Goal: Task Accomplishment & Management: Use online tool/utility

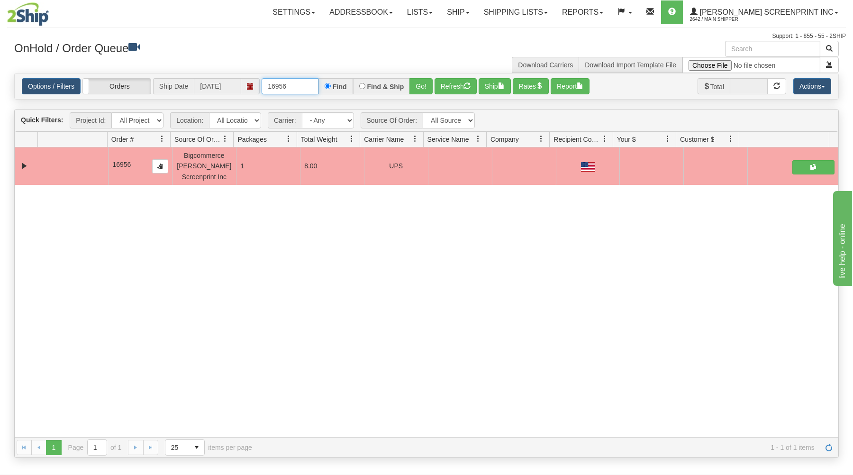
drag, startPoint x: 264, startPoint y: 82, endPoint x: 368, endPoint y: 68, distance: 105.2
click at [368, 71] on div "× Get OnHold Shipments fields - load dt: 354 Get OnHold Shipments fields - tran…" at bounding box center [426, 249] width 838 height 417
type input "16947"
click at [420, 82] on button "Go!" at bounding box center [420, 86] width 23 height 16
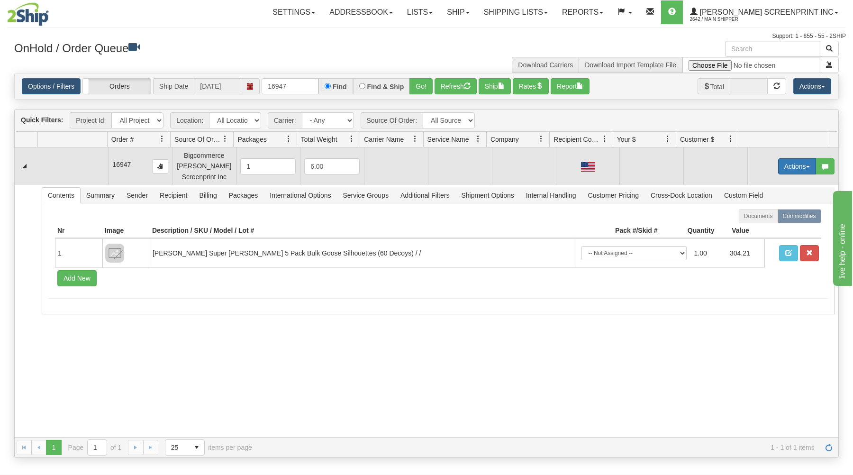
click at [802, 165] on button "Actions" at bounding box center [797, 166] width 38 height 16
click at [785, 182] on link "Open" at bounding box center [777, 184] width 76 height 12
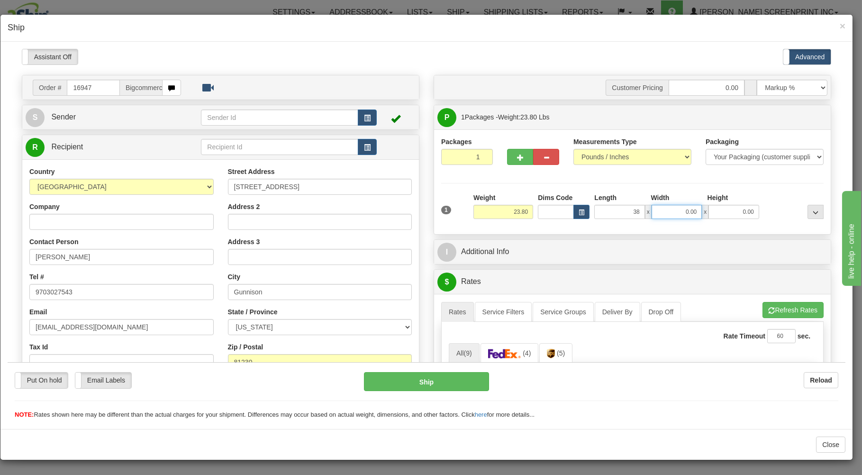
type input "38.00"
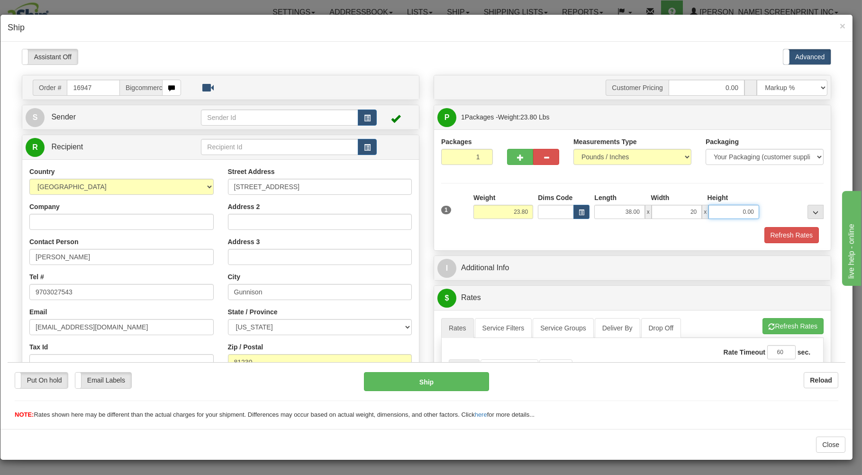
type input "20.00"
type input "6.00"
click at [626, 226] on div "Packaging Your Packaging (customer supplied) Envelope (carrier supplied) Pack (…" at bounding box center [648, 226] width 355 height 0
click at [620, 225] on div "1 Weight 23.80 Dims Code" at bounding box center [632, 217] width 382 height 50
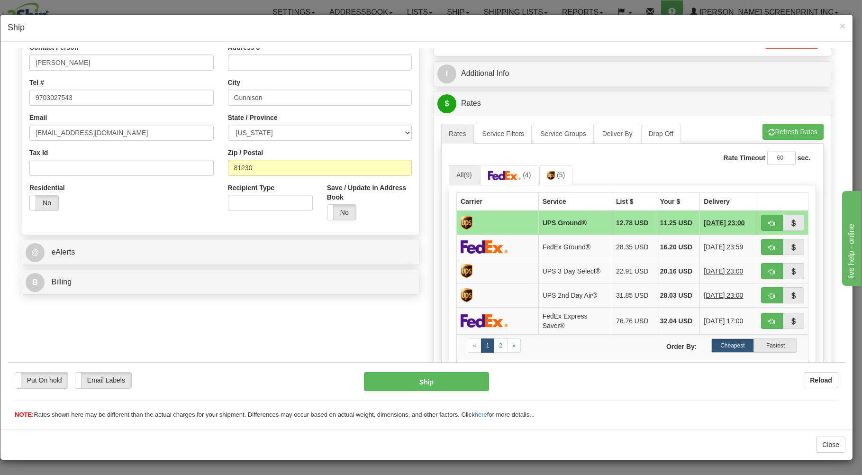
scroll to position [203, 0]
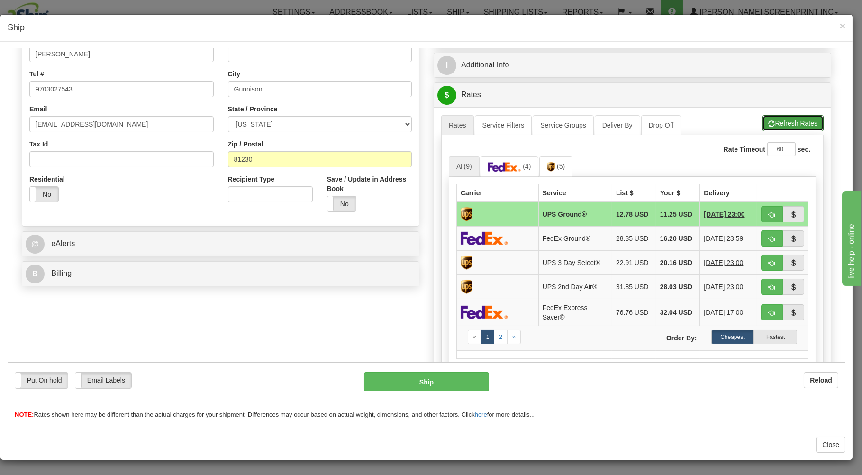
drag, startPoint x: 776, startPoint y: 117, endPoint x: 771, endPoint y: 136, distance: 19.1
click at [776, 117] on button "Refresh Rates" at bounding box center [792, 123] width 61 height 16
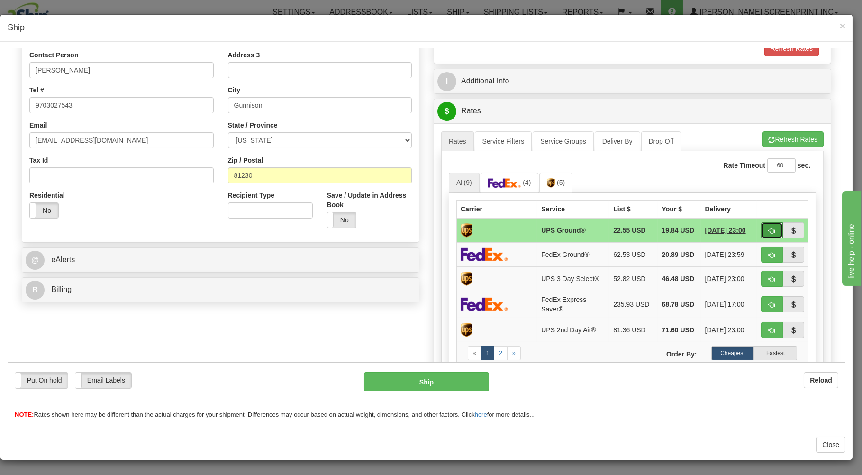
click at [765, 226] on button "button" at bounding box center [772, 230] width 22 height 16
type input "03"
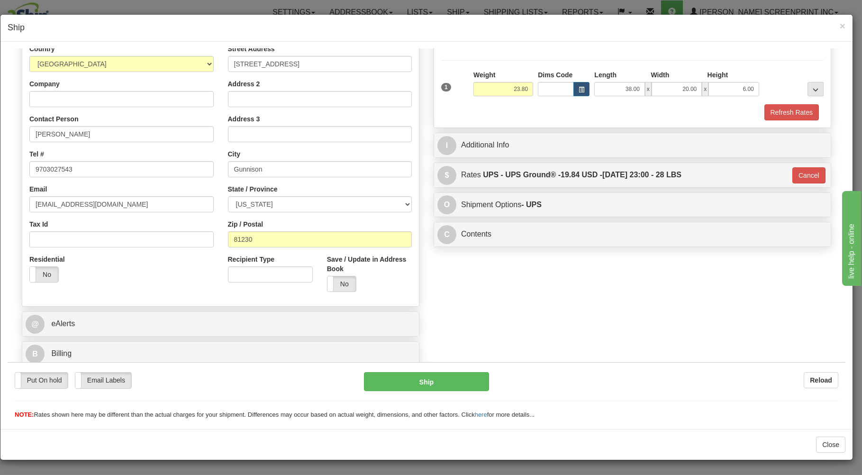
scroll to position [125, 0]
click at [456, 381] on button "Ship" at bounding box center [427, 380] width 126 height 19
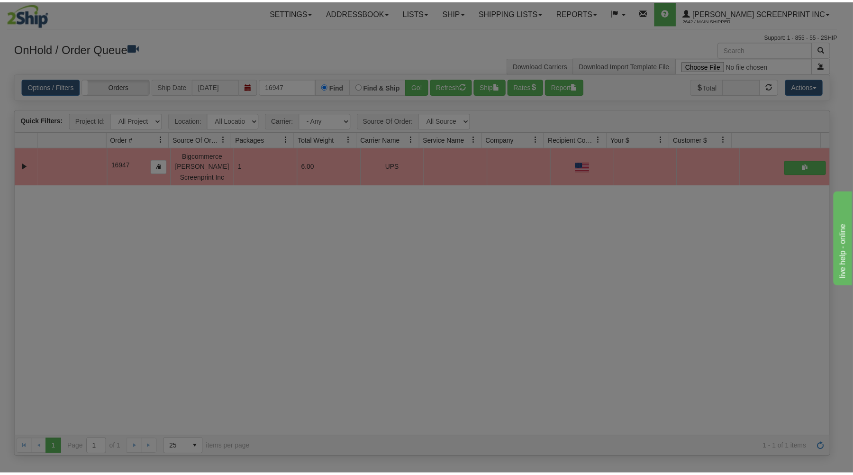
scroll to position [0, 0]
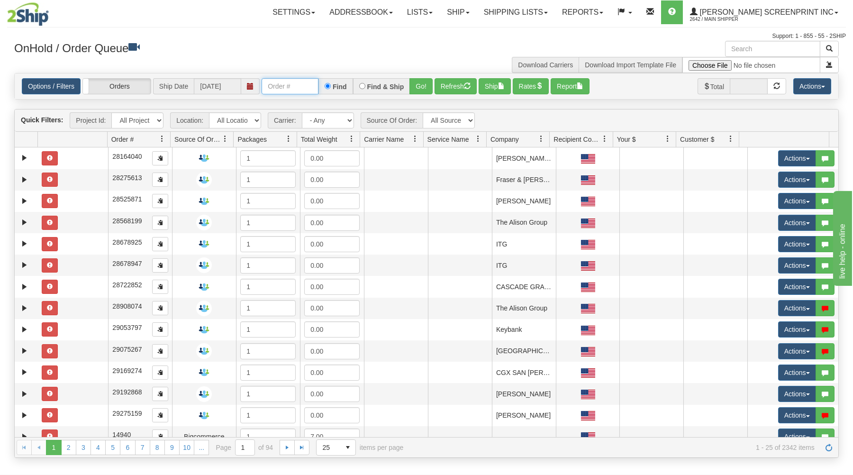
click at [299, 89] on input "text" at bounding box center [289, 86] width 57 height 16
type input "16946"
click at [416, 86] on button "Go!" at bounding box center [420, 86] width 23 height 16
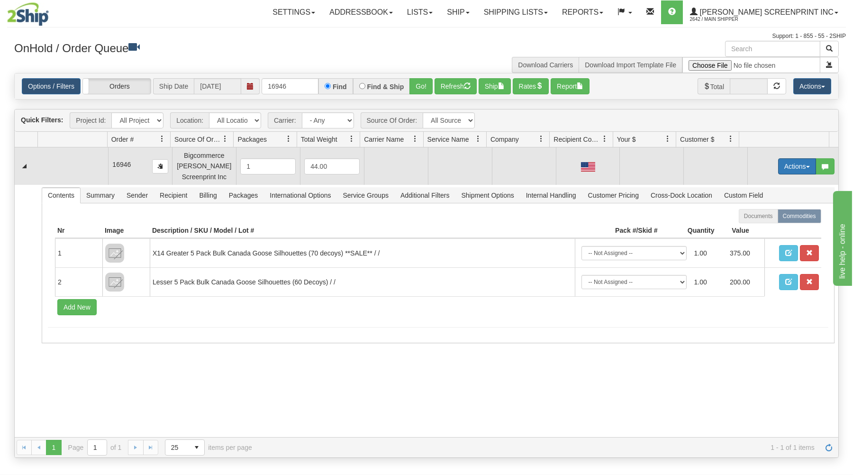
click at [784, 169] on button "Actions" at bounding box center [797, 166] width 38 height 16
click at [749, 185] on span at bounding box center [752, 183] width 7 height 7
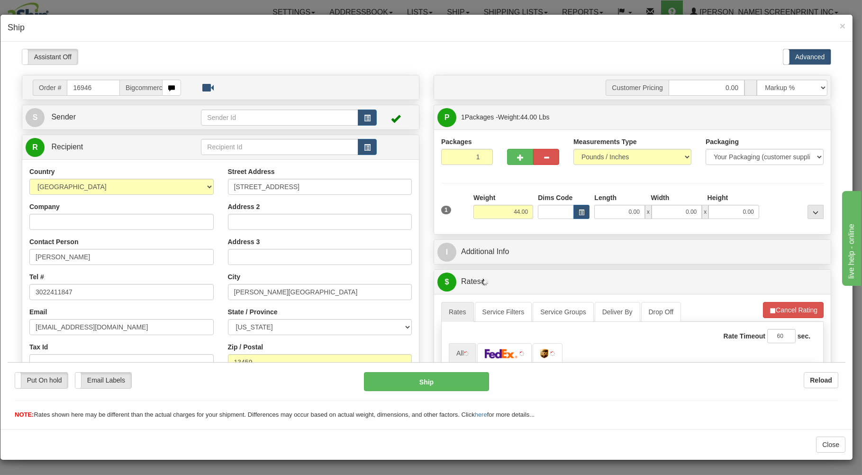
type input "46.70"
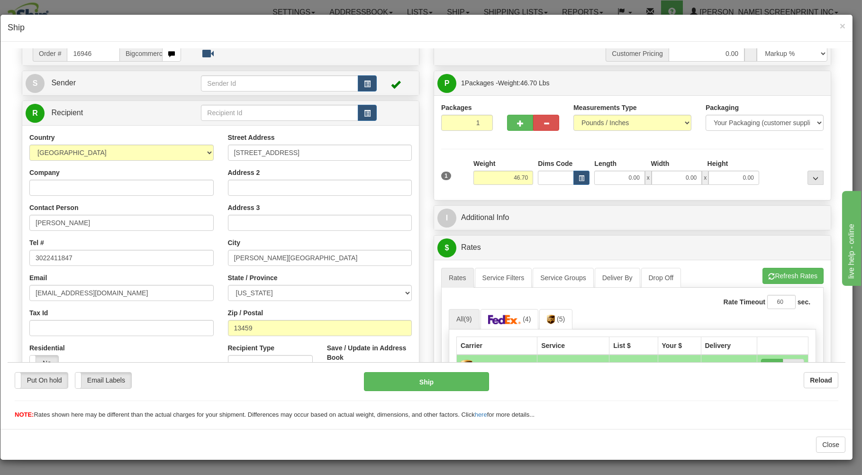
scroll to position [51, 0]
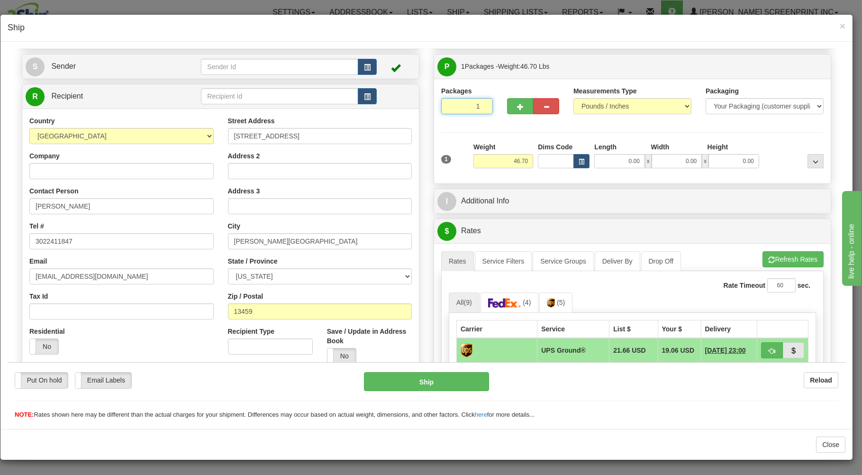
click at [446, 107] on input "1" at bounding box center [467, 106] width 52 height 16
click at [503, 160] on input "46.70" at bounding box center [503, 160] width 60 height 14
click at [625, 162] on input "0.00" at bounding box center [619, 160] width 50 height 14
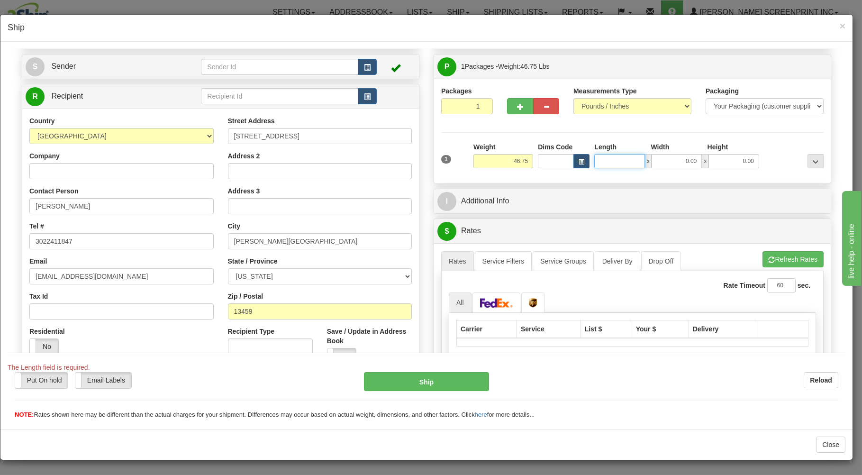
type input "47.80"
type input "38"
type input "46.70"
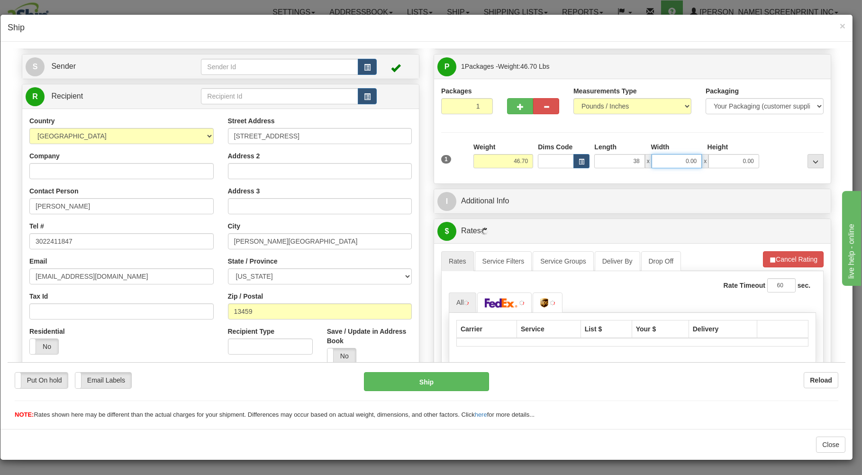
type input "38.00"
click at [686, 163] on input "0.00" at bounding box center [676, 160] width 50 height 14
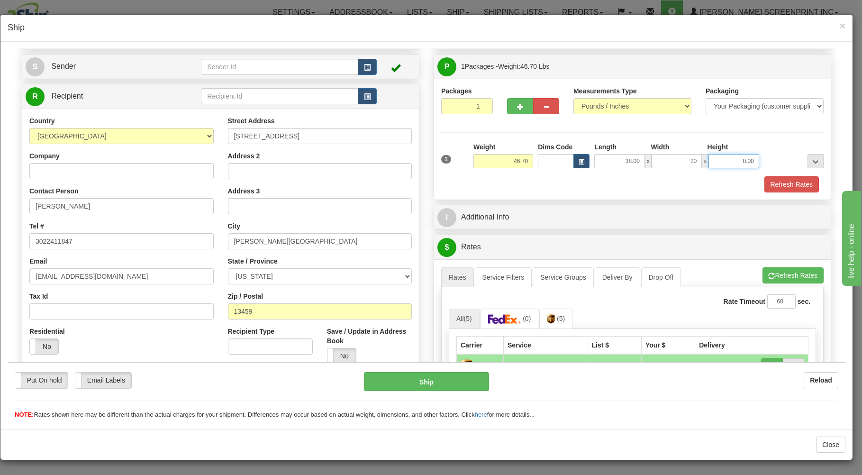
type input "20.00"
click at [738, 164] on input "0.00" at bounding box center [733, 160] width 50 height 14
type input "11.00"
click at [784, 283] on button "Refresh Rates" at bounding box center [792, 275] width 61 height 16
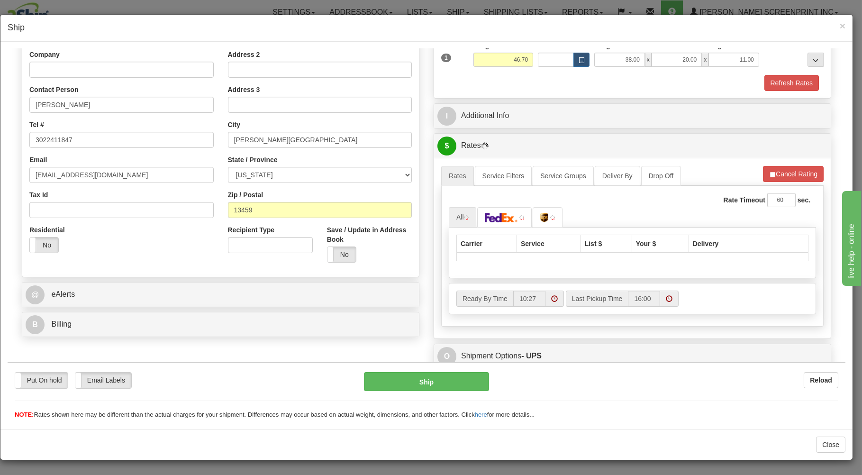
scroll to position [135, 0]
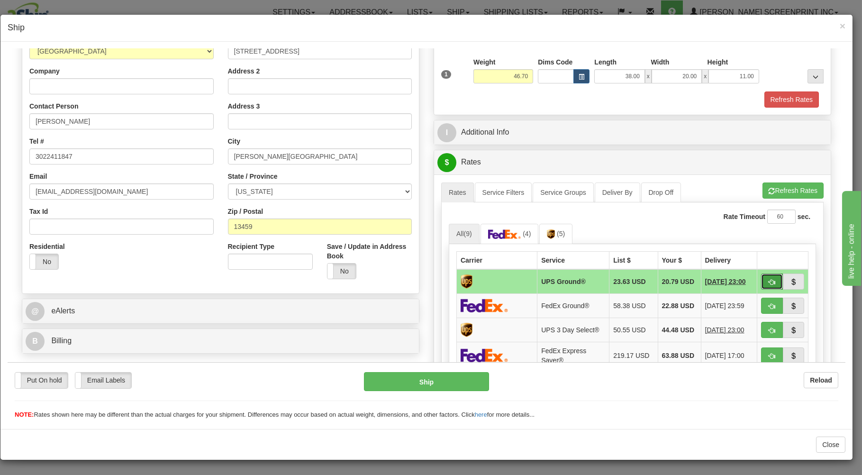
click at [768, 280] on span "button" at bounding box center [771, 281] width 7 height 6
type input "03"
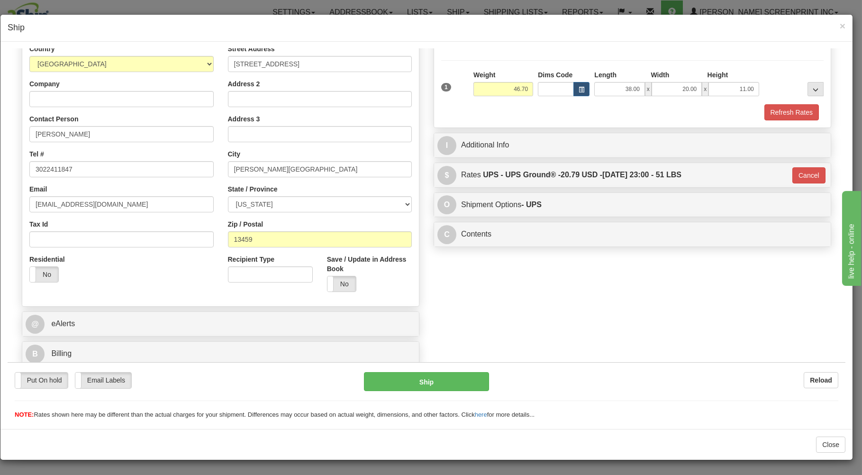
scroll to position [125, 0]
click at [443, 380] on button "Ship" at bounding box center [427, 380] width 126 height 19
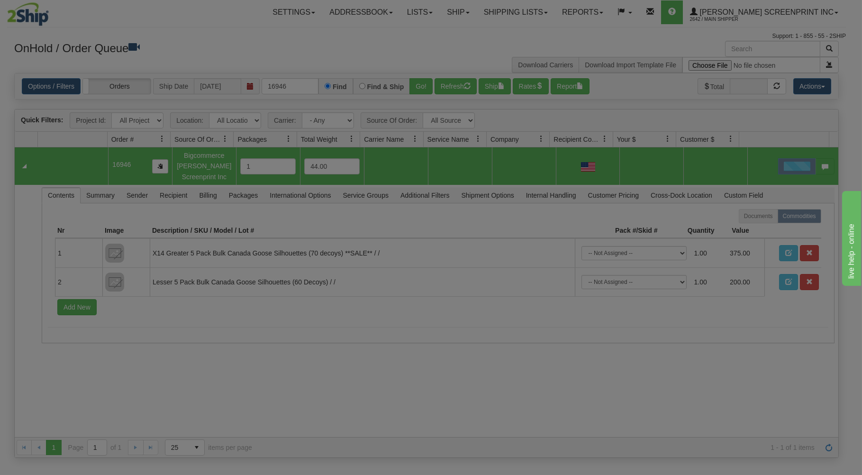
scroll to position [0, 0]
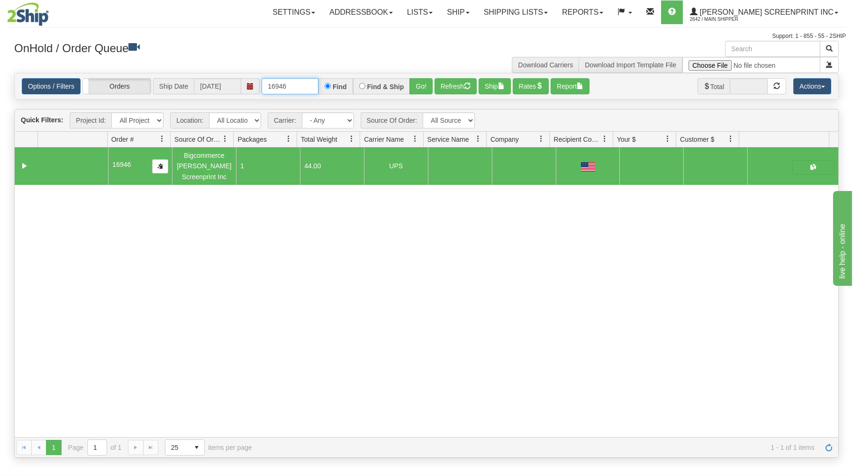
click at [313, 85] on input "16946" at bounding box center [289, 86] width 57 height 16
type input "1"
click at [300, 86] on input "text" at bounding box center [289, 86] width 57 height 16
click at [309, 89] on input "text" at bounding box center [289, 86] width 57 height 16
type input "16953"
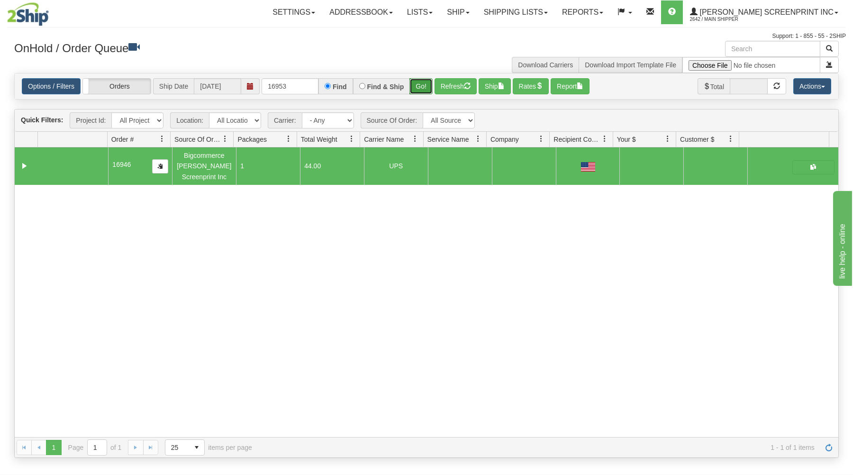
click at [416, 85] on button "Go!" at bounding box center [420, 86] width 23 height 16
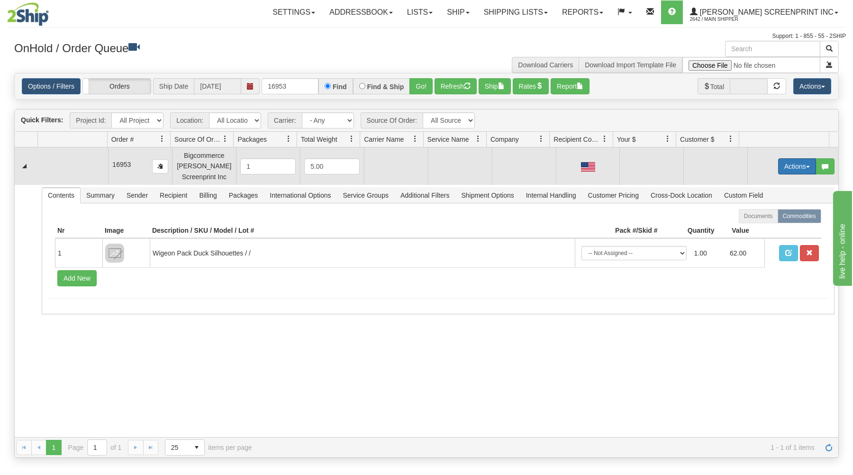
click at [794, 166] on button "Actions" at bounding box center [797, 166] width 38 height 16
click at [749, 186] on span at bounding box center [752, 183] width 7 height 7
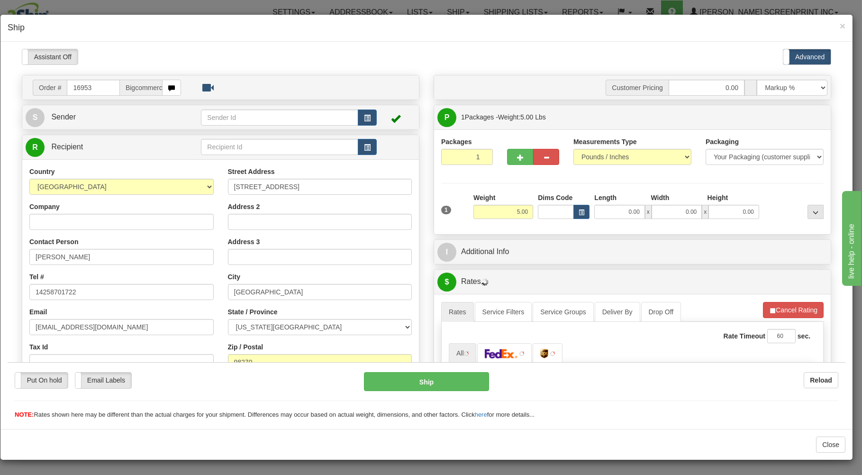
type input "4.25"
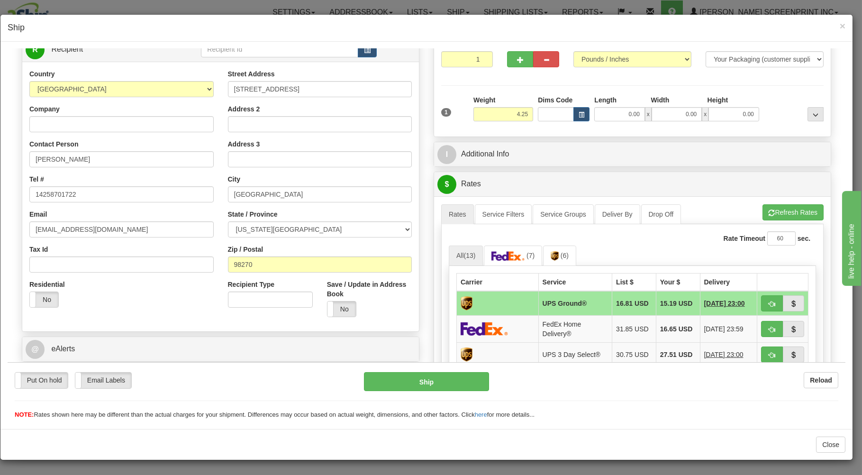
scroll to position [101, 0]
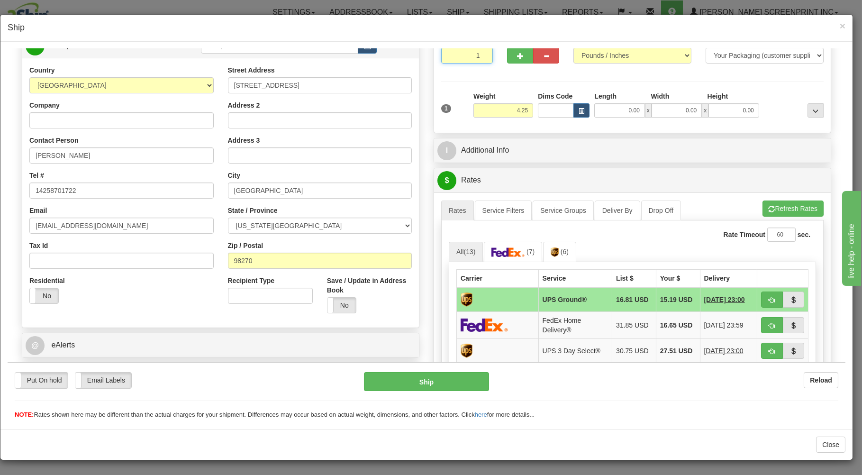
click at [445, 49] on input "1" at bounding box center [467, 55] width 52 height 16
drag, startPoint x: 517, startPoint y: 109, endPoint x: 624, endPoint y: 118, distance: 107.8
click at [518, 109] on input "4.25" at bounding box center [503, 110] width 60 height 14
click at [628, 111] on input "0.00" at bounding box center [619, 110] width 50 height 14
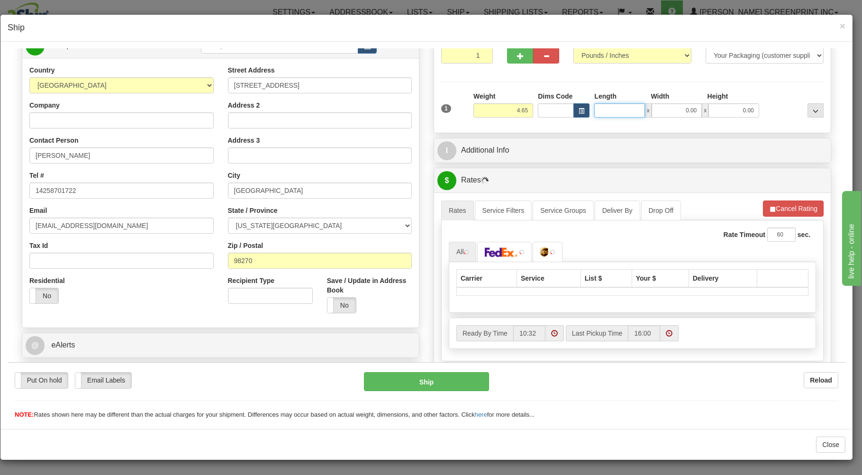
type input "4.75"
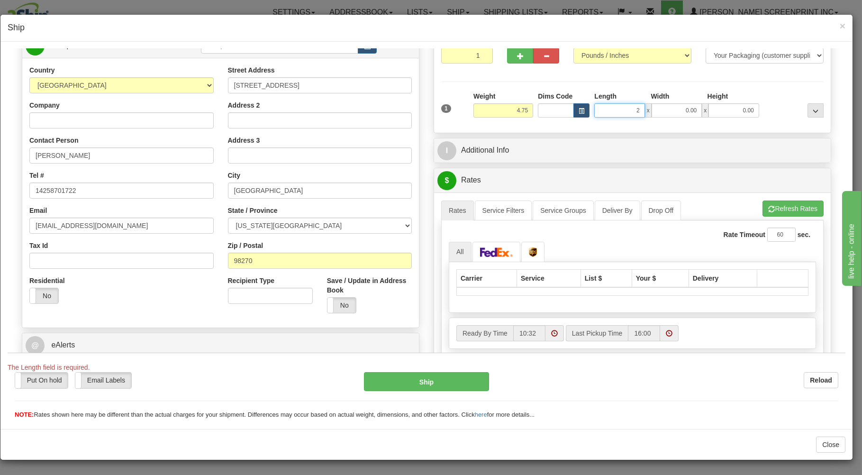
type input "26"
type input "4.25"
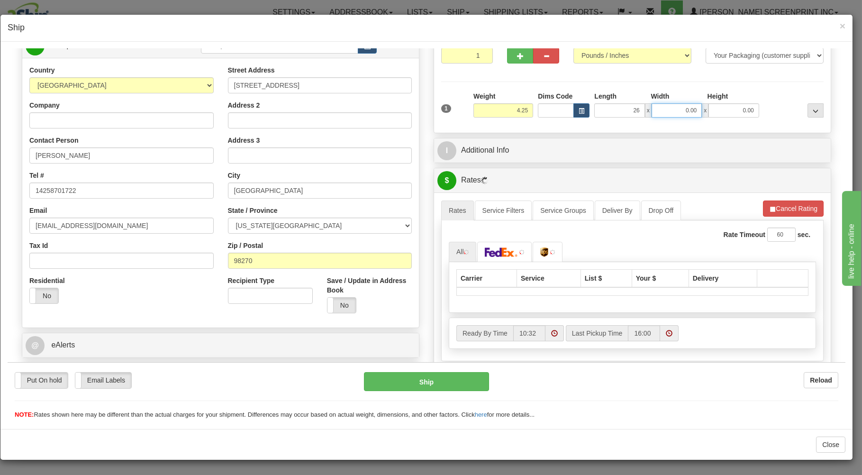
type input "26.00"
click at [655, 110] on input "0.00" at bounding box center [676, 110] width 50 height 14
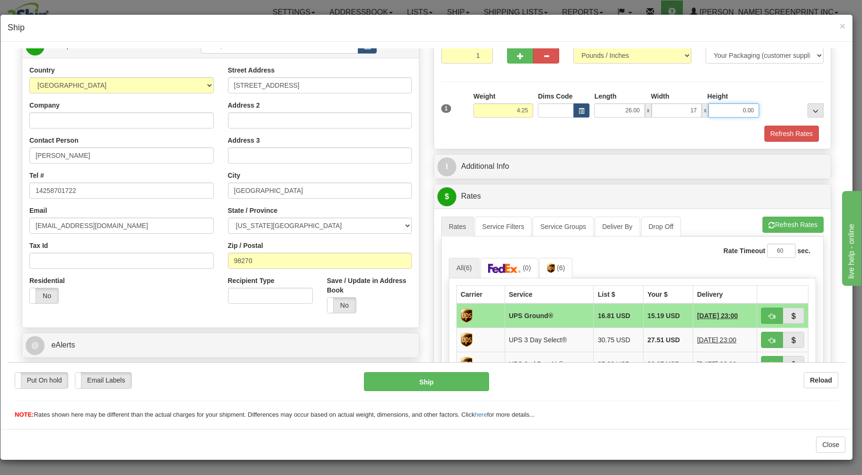
type input "17.00"
click at [735, 109] on input "0.00" at bounding box center [733, 110] width 50 height 14
type input "4.00"
click at [777, 225] on button "Refresh Rates" at bounding box center [792, 224] width 61 height 16
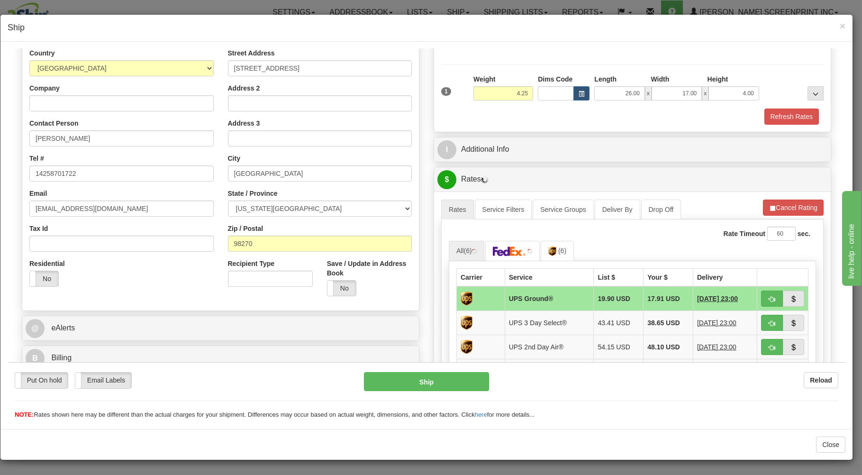
scroll to position [152, 0]
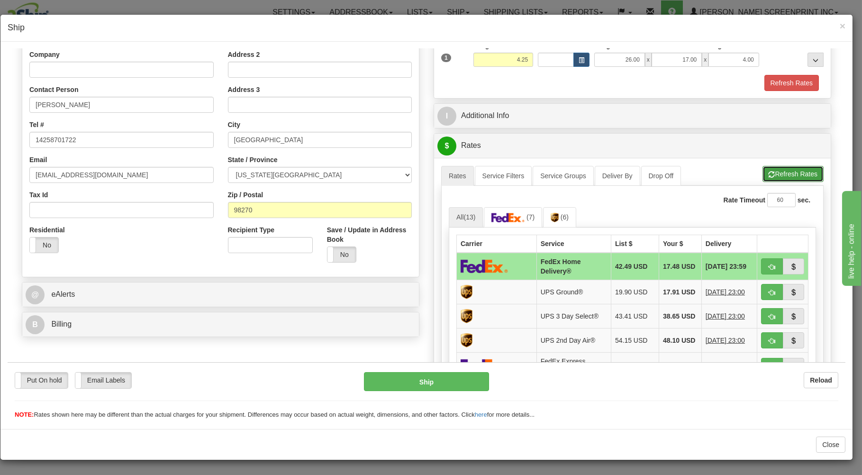
click at [780, 176] on button "Refresh Rates" at bounding box center [792, 173] width 61 height 16
click at [768, 266] on span "button" at bounding box center [771, 266] width 7 height 6
type input "90"
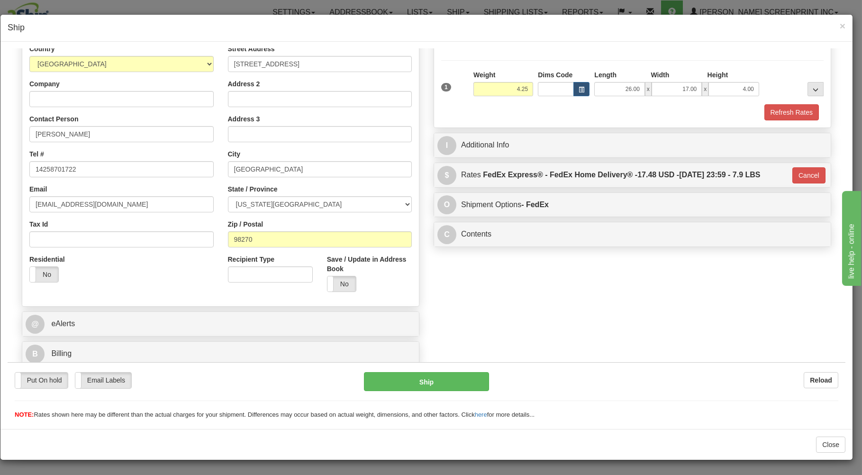
scroll to position [125, 0]
click at [442, 381] on button "Ship" at bounding box center [427, 380] width 126 height 19
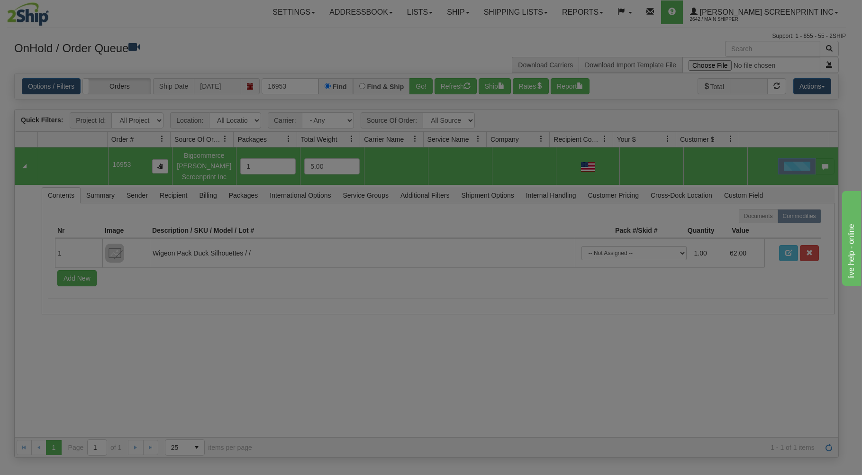
scroll to position [0, 0]
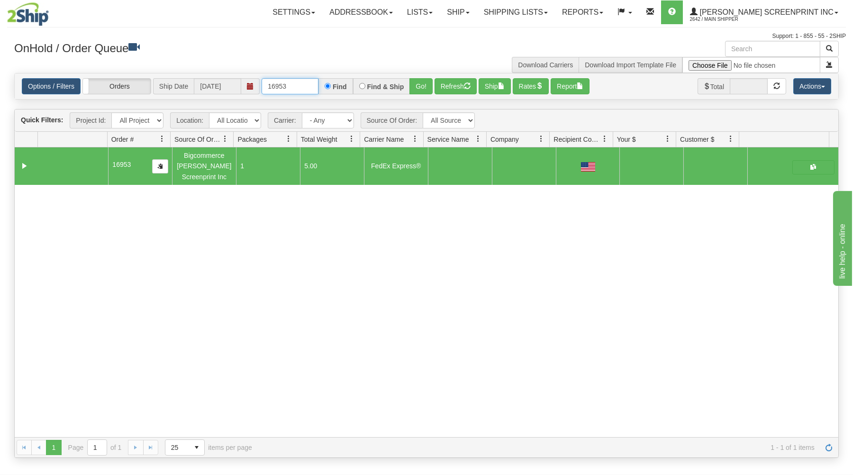
click at [290, 88] on input "16953" at bounding box center [289, 86] width 57 height 16
type input "1"
type input "16948"
click at [427, 88] on button "Go!" at bounding box center [420, 86] width 23 height 16
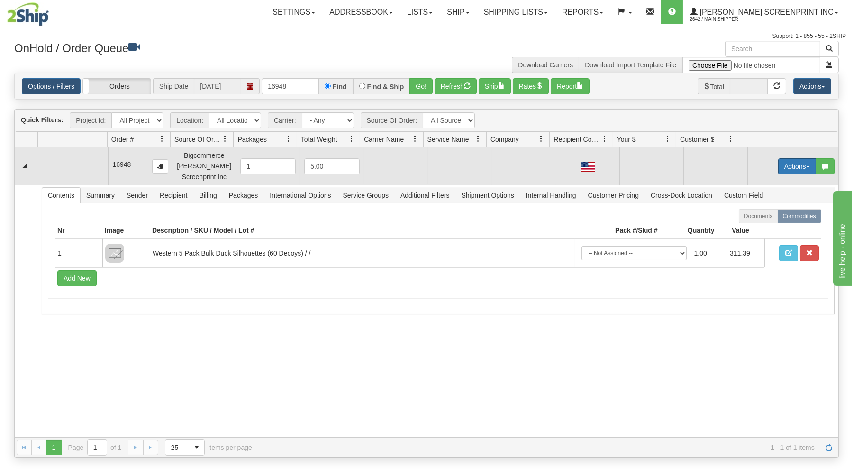
click at [781, 168] on button "Actions" at bounding box center [797, 166] width 38 height 16
click at [749, 185] on span at bounding box center [752, 183] width 7 height 7
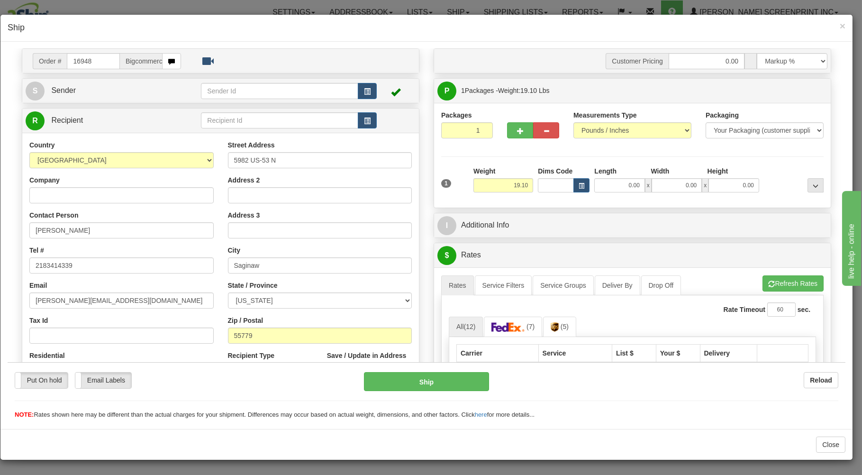
scroll to position [51, 0]
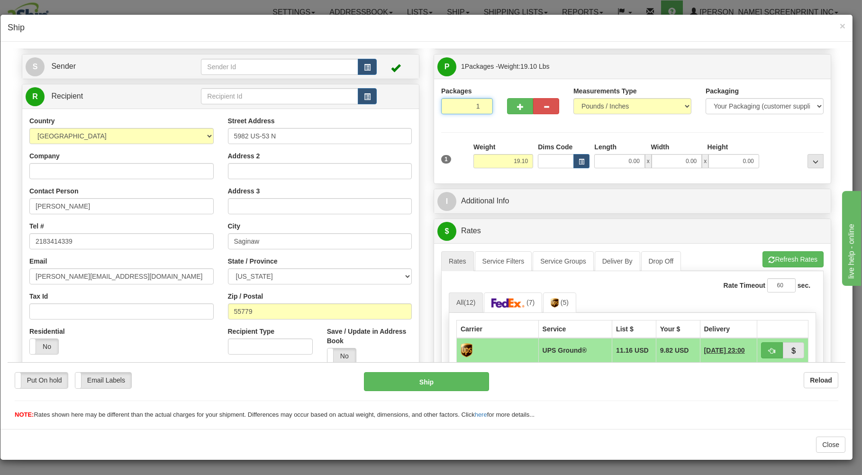
click at [458, 105] on input "1" at bounding box center [467, 106] width 52 height 16
click at [491, 155] on input "19.10" at bounding box center [503, 160] width 60 height 14
click at [603, 159] on input "0.00" at bounding box center [619, 160] width 50 height 14
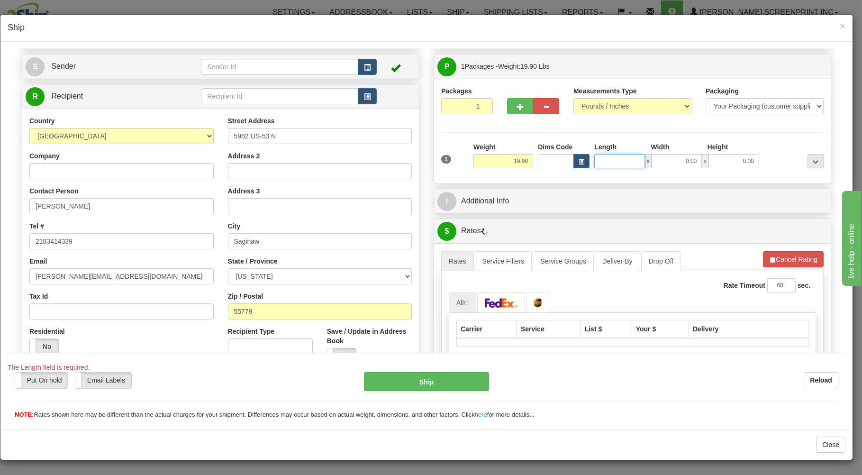
type input "19.85"
type input "26"
type input "19.10"
type input "26.00"
click at [662, 163] on input "0.00" at bounding box center [676, 160] width 50 height 14
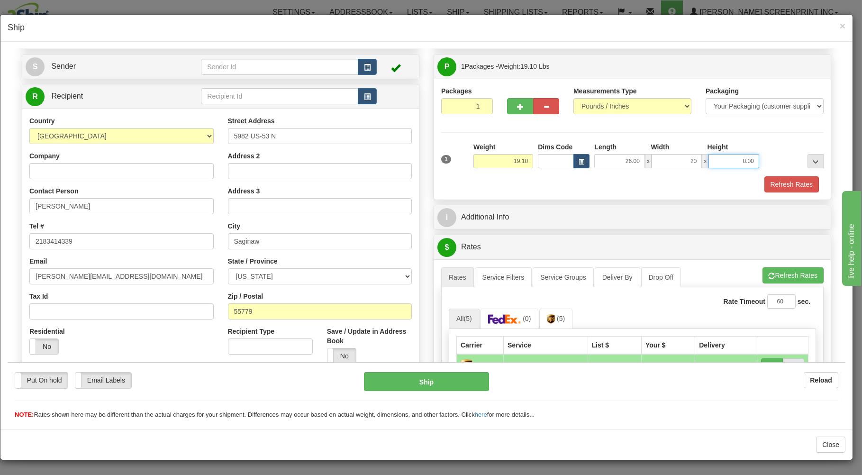
type input "20.00"
click at [738, 165] on input "0.00" at bounding box center [733, 160] width 50 height 14
type input "6.00"
click at [781, 272] on button "Refresh Rates" at bounding box center [792, 275] width 61 height 16
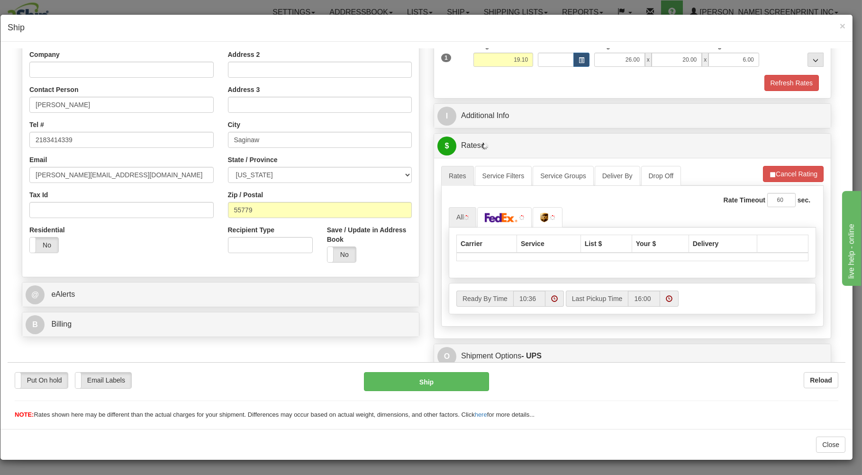
scroll to position [187, 0]
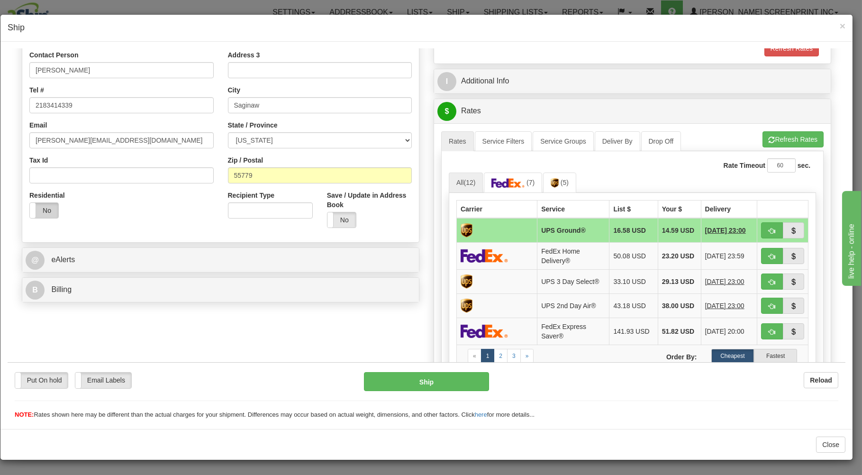
click at [50, 213] on label "No" at bounding box center [44, 209] width 28 height 15
click at [38, 209] on label "Yes" at bounding box center [44, 209] width 28 height 15
click at [53, 214] on label "No" at bounding box center [44, 209] width 28 height 15
click at [49, 212] on label "Yes" at bounding box center [44, 209] width 28 height 15
click at [761, 231] on button "button" at bounding box center [772, 230] width 22 height 16
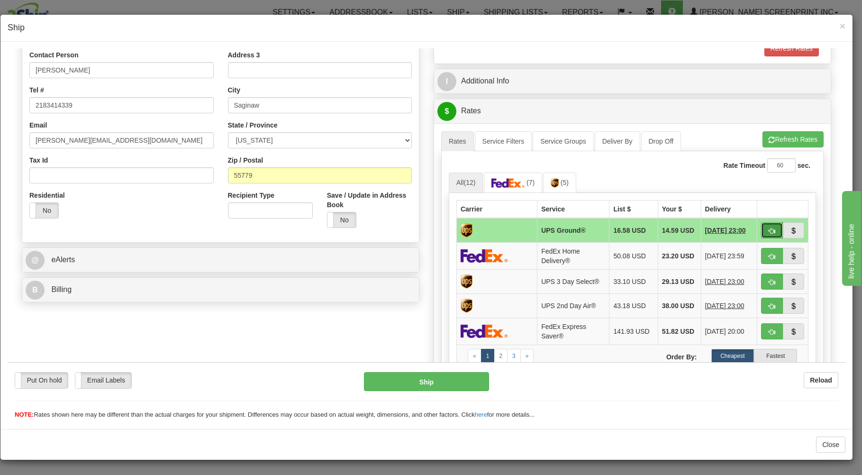
type input "03"
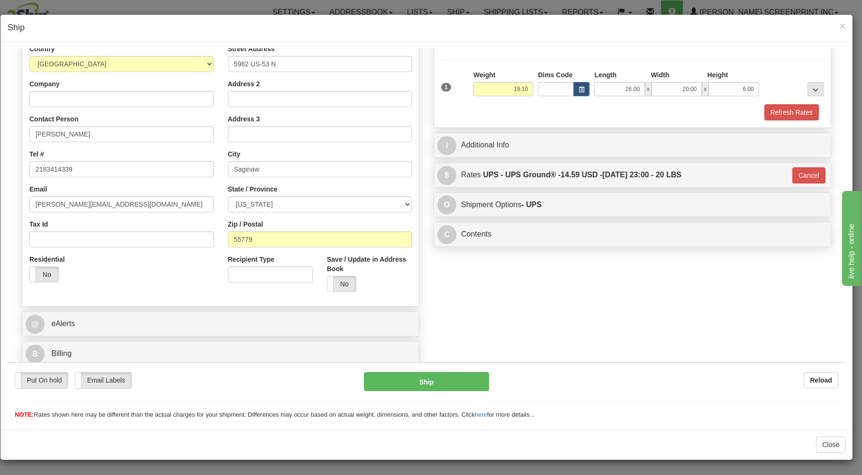
scroll to position [125, 0]
click at [470, 377] on button "Ship" at bounding box center [427, 380] width 126 height 19
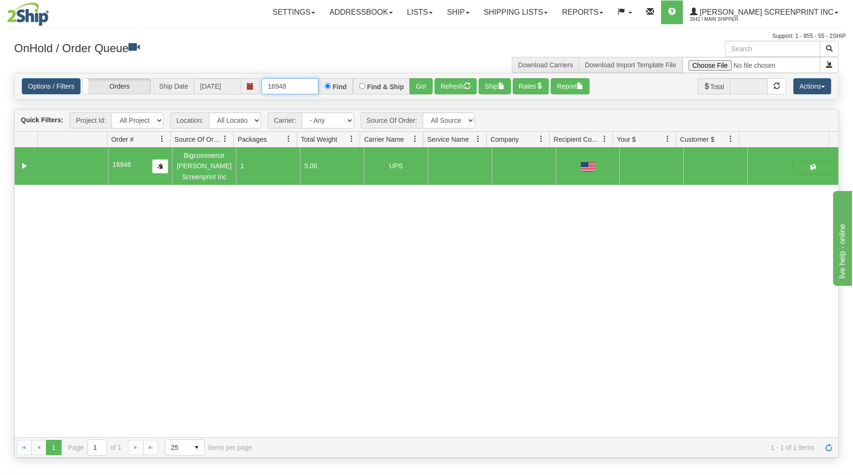
click at [306, 87] on input "16948" at bounding box center [289, 86] width 57 height 16
type input "1"
click at [309, 85] on input "text" at bounding box center [289, 86] width 57 height 16
click at [310, 85] on input "text" at bounding box center [289, 86] width 57 height 16
type input "16955"
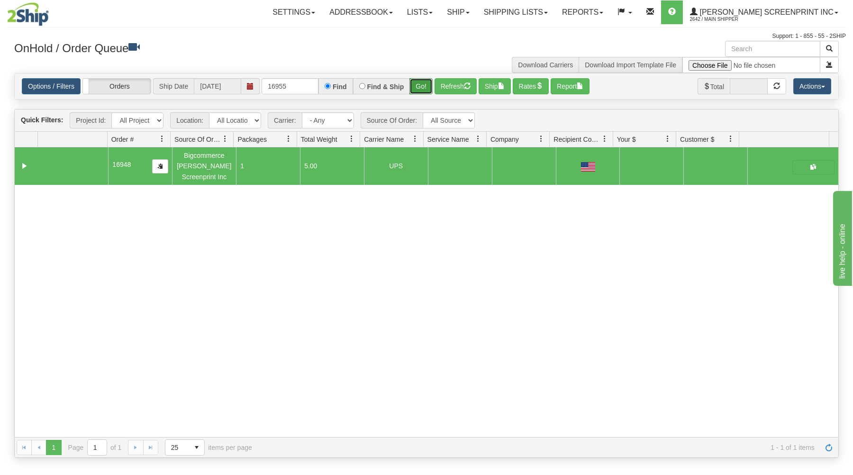
click at [427, 90] on button "Go!" at bounding box center [420, 86] width 23 height 16
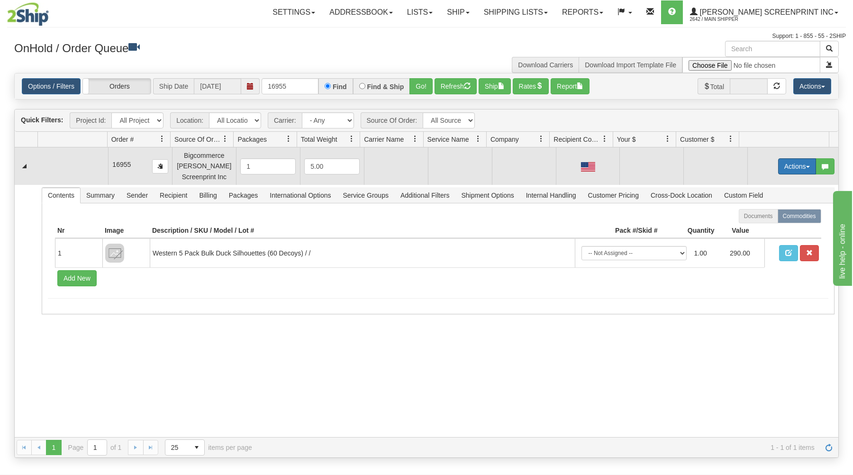
click at [778, 163] on button "Actions" at bounding box center [797, 166] width 38 height 16
click at [739, 185] on link "Open" at bounding box center [777, 184] width 76 height 12
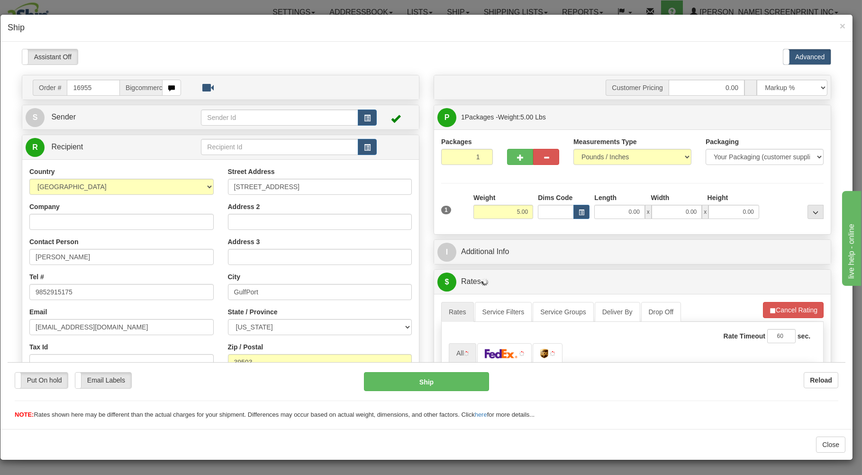
scroll to position [0, 0]
type input "19.10"
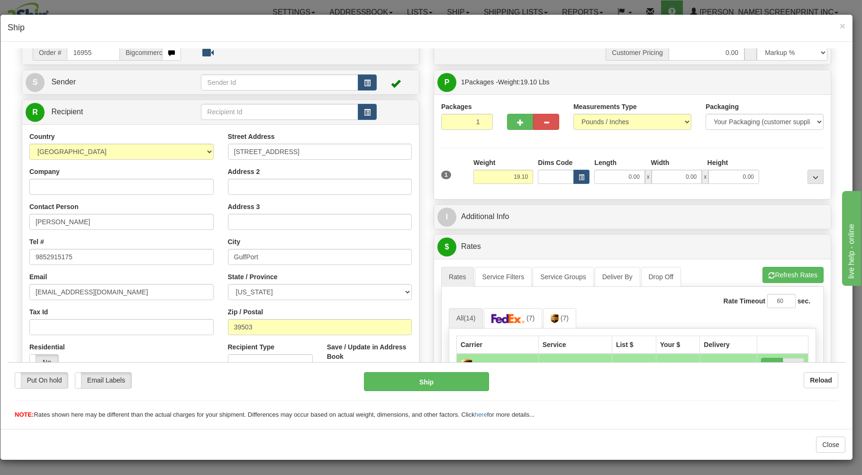
scroll to position [51, 0]
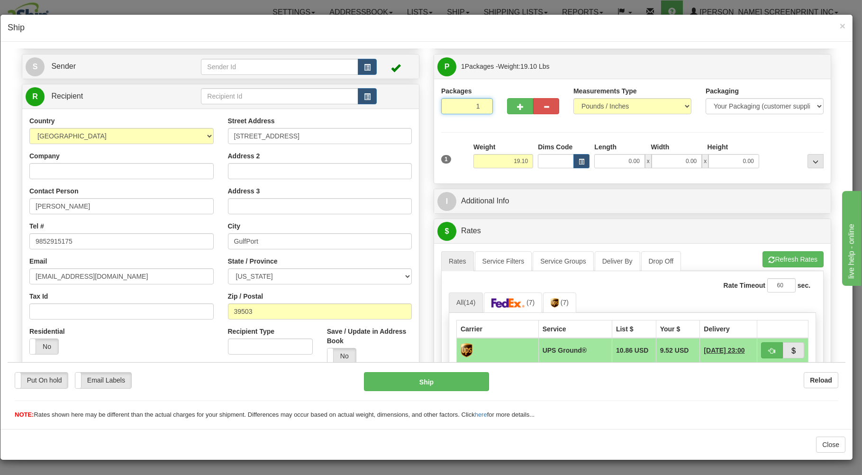
click at [460, 104] on input "1" at bounding box center [467, 106] width 52 height 16
click at [501, 159] on input "19.10" at bounding box center [503, 160] width 60 height 14
click at [612, 162] on input "0.00" at bounding box center [619, 160] width 50 height 14
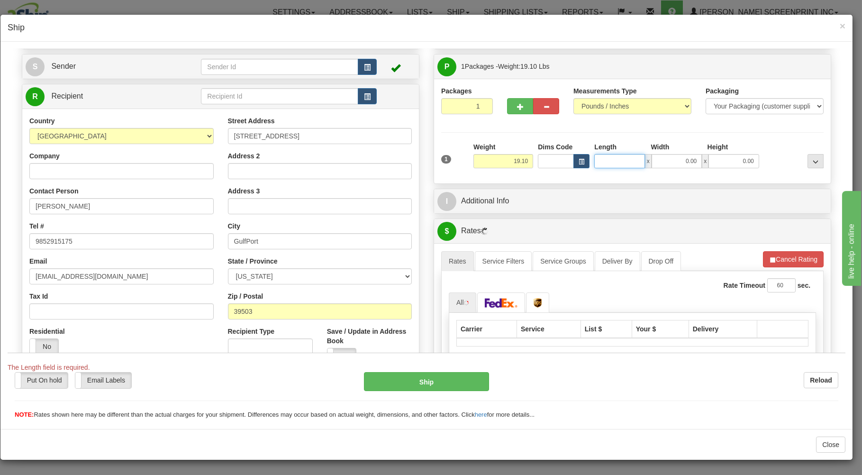
type input "19.05"
type input "26"
type input "19.10"
type input "26.00"
click at [687, 162] on input "0.00" at bounding box center [676, 160] width 50 height 14
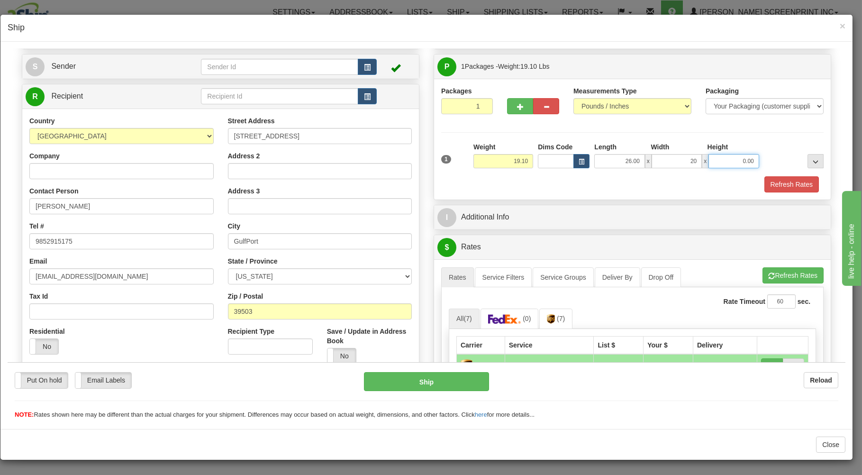
type input "20.00"
click at [727, 163] on input "0.00" at bounding box center [733, 160] width 50 height 14
type input "6.00"
click at [771, 179] on button "Refresh Rates" at bounding box center [791, 184] width 54 height 16
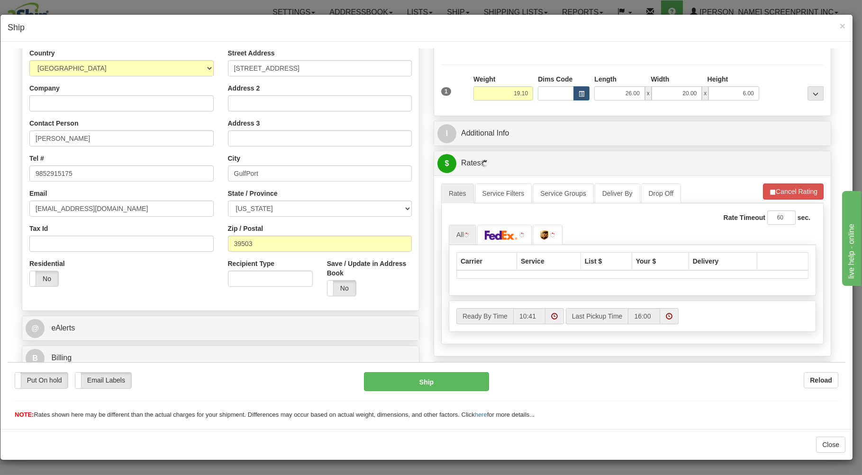
scroll to position [171, 0]
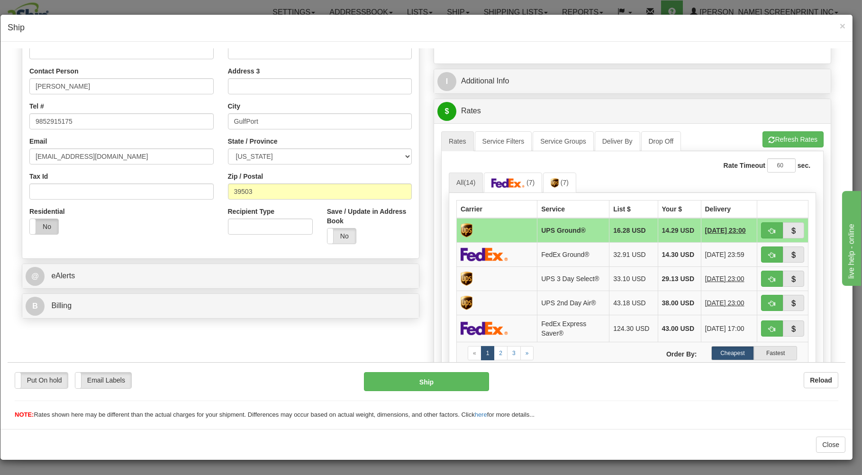
click at [48, 227] on label "No" at bounding box center [44, 225] width 28 height 15
click at [44, 224] on label "Yes" at bounding box center [44, 225] width 28 height 15
click at [768, 229] on span "button" at bounding box center [771, 230] width 7 height 6
type input "03"
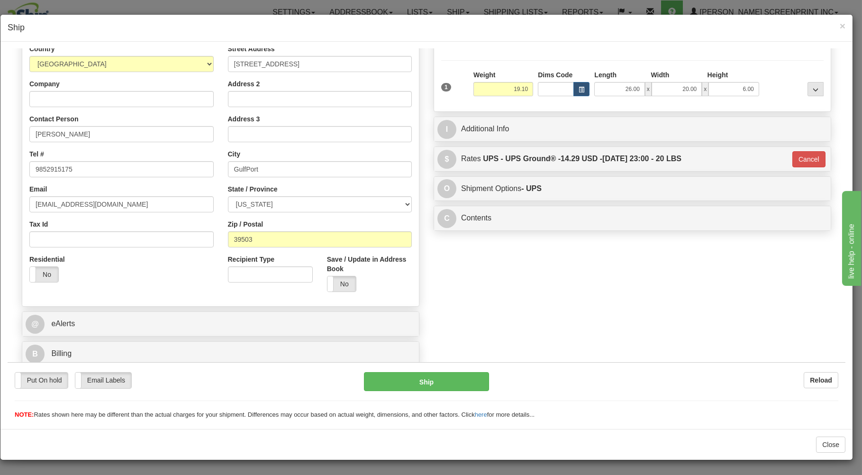
scroll to position [125, 0]
click at [449, 378] on button "Ship" at bounding box center [427, 380] width 126 height 19
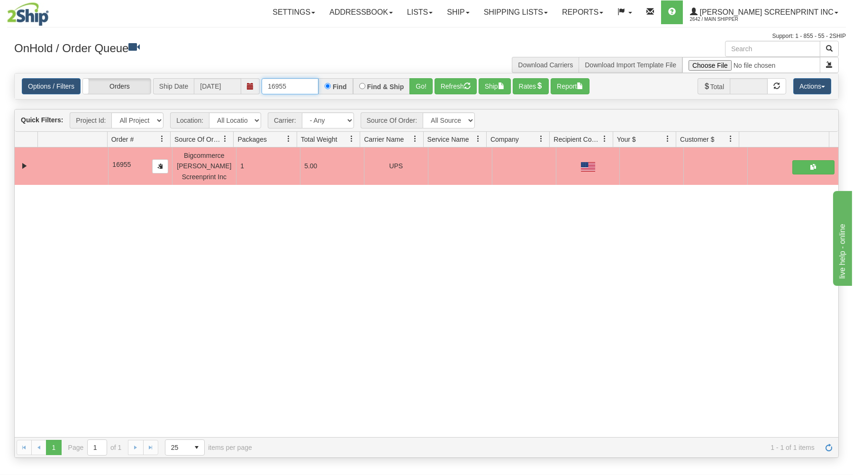
click at [302, 87] on input "16955" at bounding box center [289, 86] width 57 height 16
type input "1"
click at [286, 62] on div "OnHold / Order Queue Download Carriers Download Import Template File" at bounding box center [426, 57] width 838 height 32
drag, startPoint x: 300, startPoint y: 91, endPoint x: 304, endPoint y: 86, distance: 6.6
click at [302, 90] on input "text" at bounding box center [289, 86] width 57 height 16
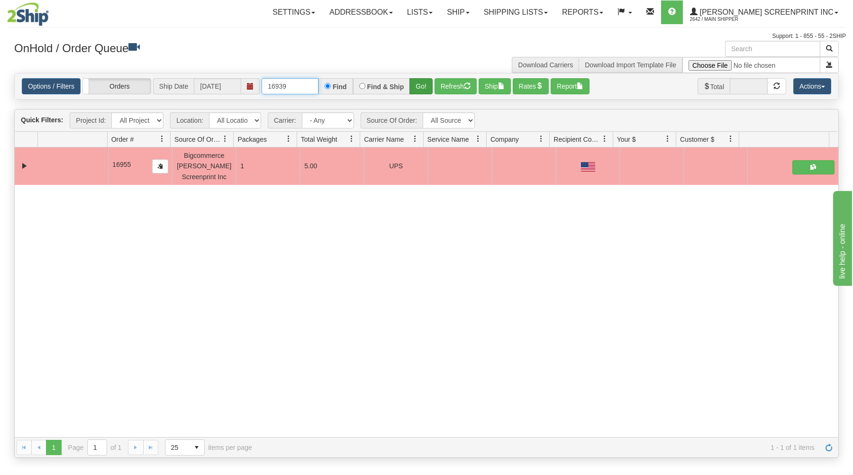
type input "16939"
click at [422, 83] on button "Go!" at bounding box center [420, 86] width 23 height 16
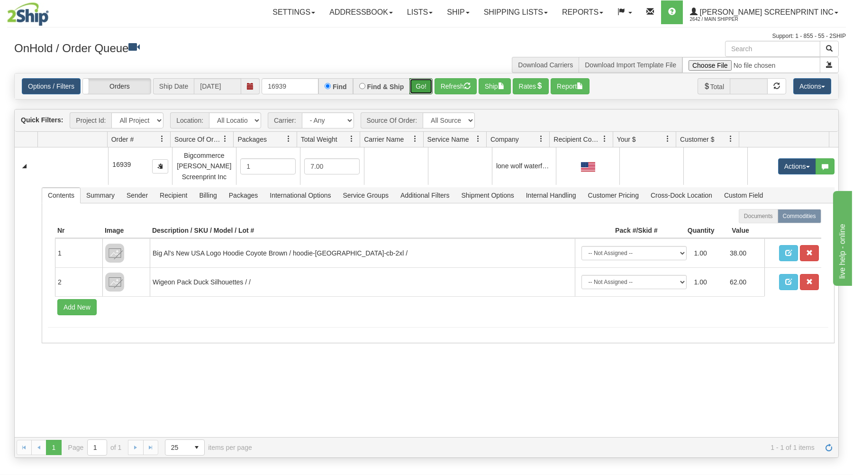
drag, startPoint x: 423, startPoint y: 85, endPoint x: 625, endPoint y: 121, distance: 204.5
click at [585, 108] on div "Is equal to Is not equal to Contains Does not contains CAD USD EUR ZAR [PERSON_…" at bounding box center [426, 265] width 838 height 385
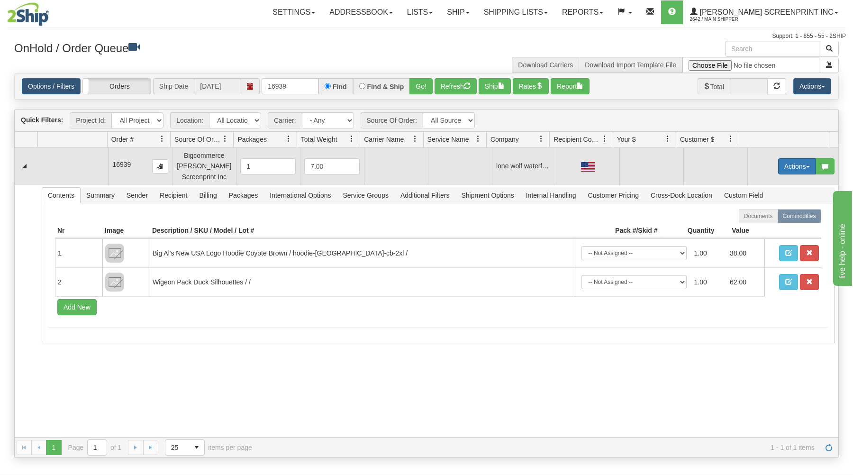
click at [780, 167] on button "Actions" at bounding box center [797, 166] width 38 height 16
click at [749, 181] on span at bounding box center [752, 183] width 7 height 7
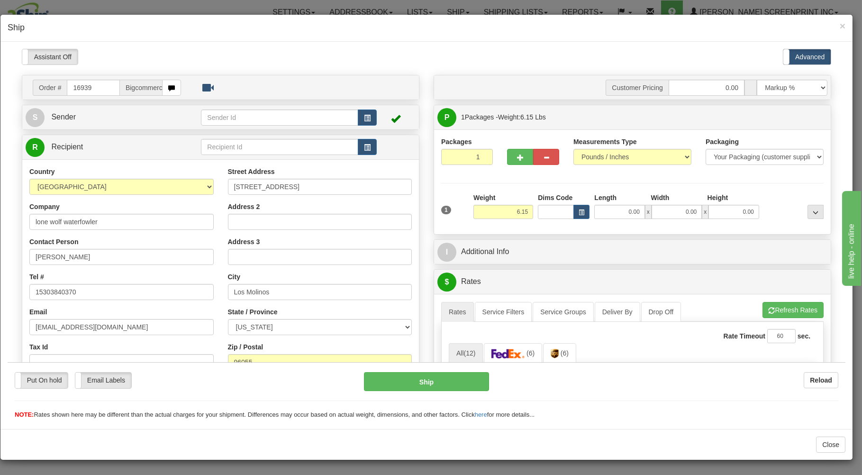
scroll to position [51, 0]
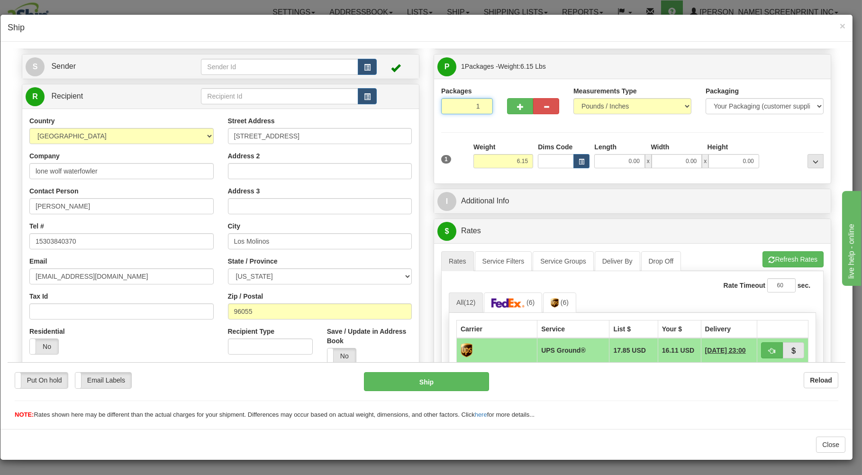
click at [466, 104] on input "1" at bounding box center [467, 106] width 52 height 16
click at [488, 162] on input "6.15" at bounding box center [503, 160] width 60 height 14
click at [614, 162] on input "0.00" at bounding box center [619, 160] width 50 height 14
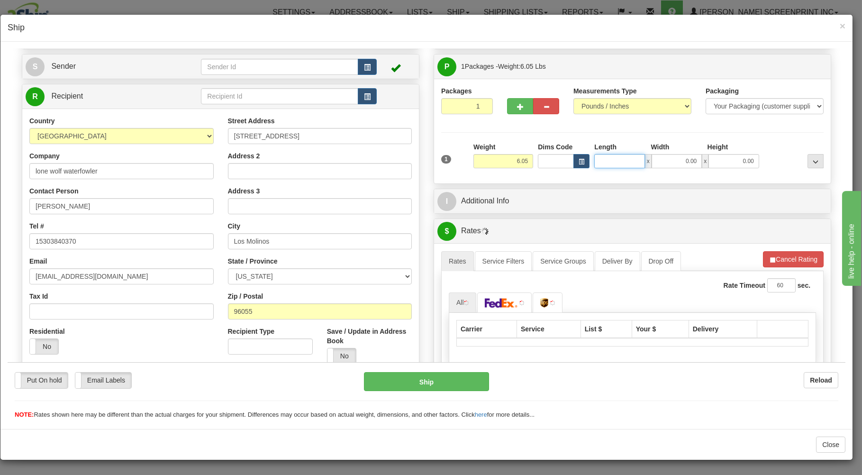
type input "6.00"
type input "2"
type input "6.15"
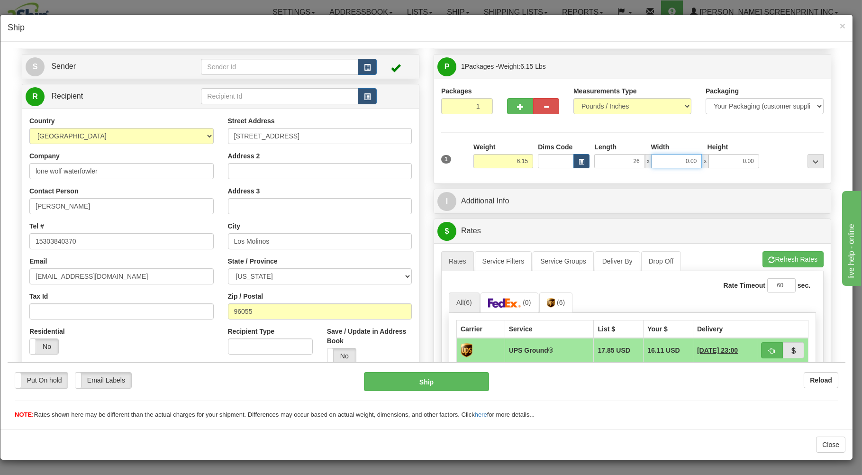
type input "26.00"
click at [665, 161] on input "0.00" at bounding box center [676, 160] width 50 height 14
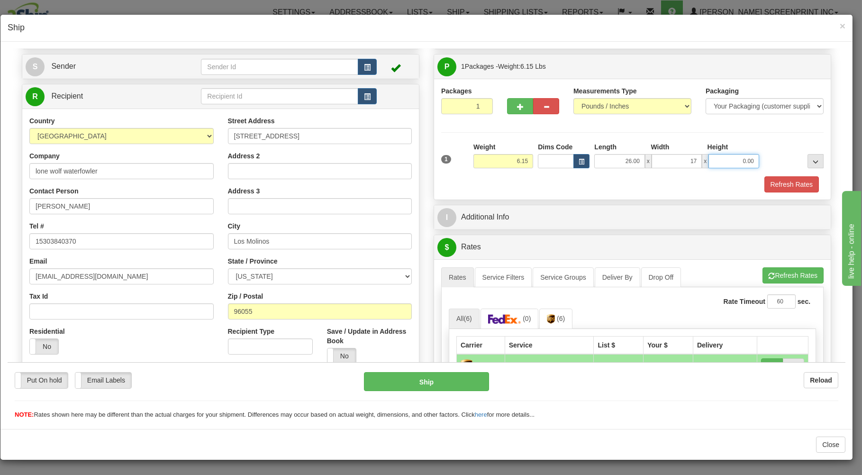
type input "17.00"
click at [727, 162] on input "0.00" at bounding box center [733, 160] width 50 height 14
type input "6.00"
click at [777, 188] on button "Refresh Rates" at bounding box center [791, 184] width 54 height 16
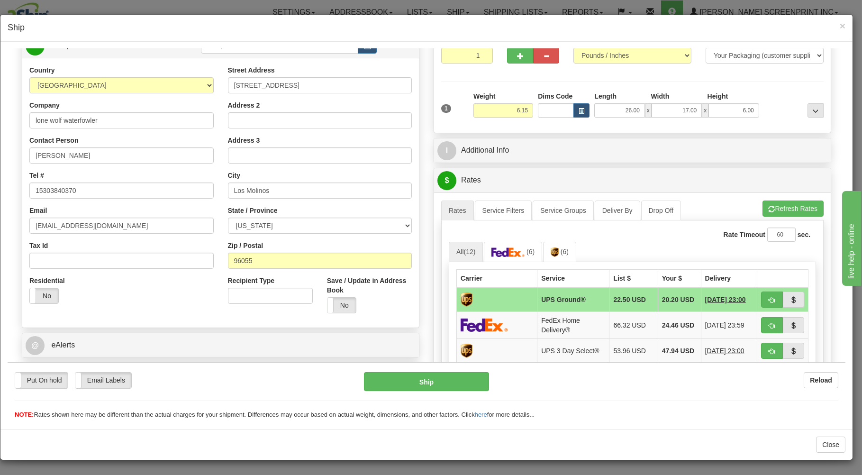
scroll to position [152, 0]
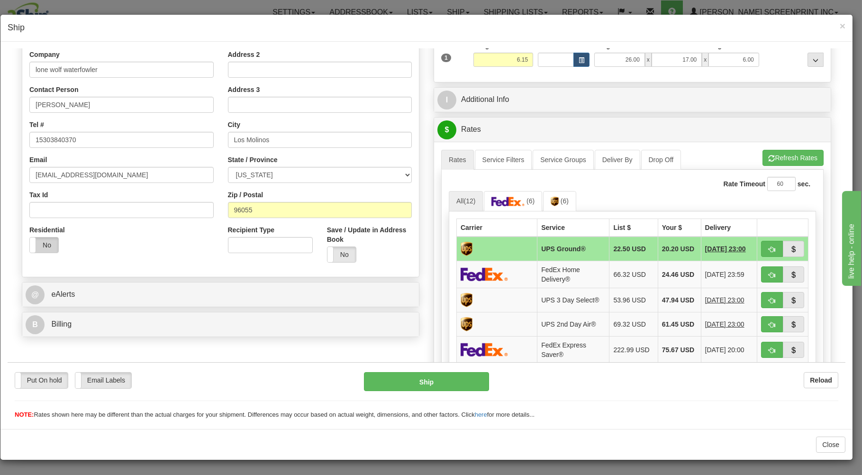
click at [53, 247] on label "No" at bounding box center [44, 244] width 28 height 15
click at [45, 246] on label "Yes" at bounding box center [44, 244] width 28 height 15
click at [761, 254] on button "button" at bounding box center [772, 248] width 22 height 16
type input "03"
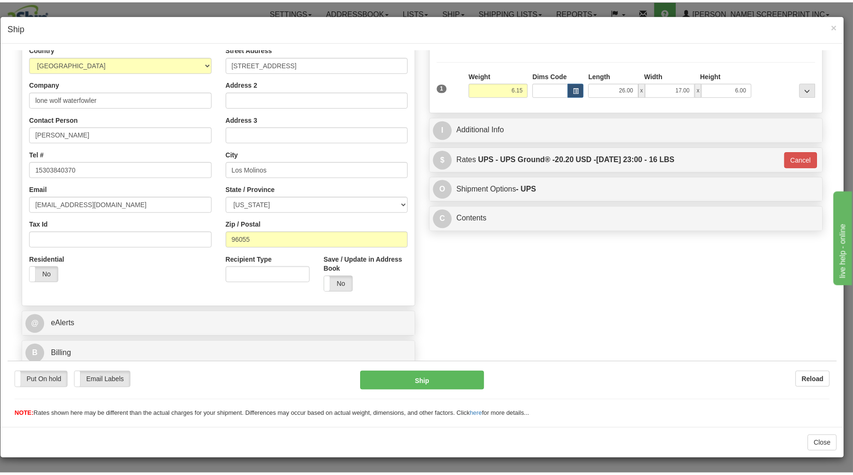
scroll to position [125, 0]
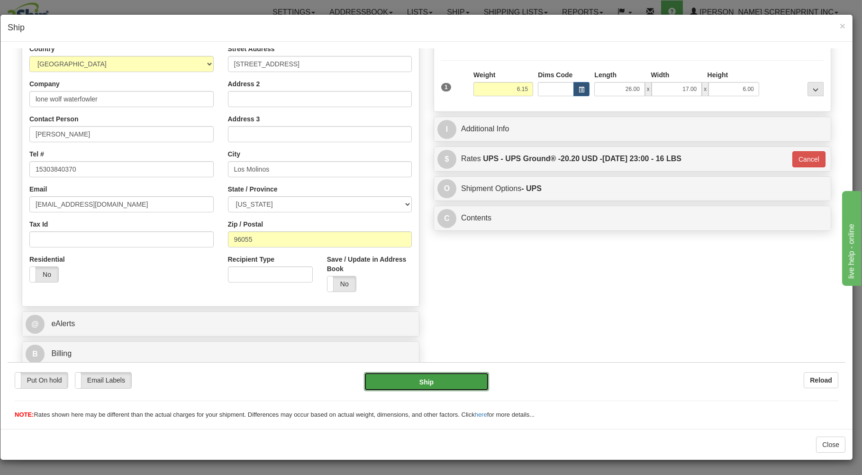
click at [450, 384] on button "Ship" at bounding box center [427, 380] width 126 height 19
